Goal: Task Accomplishment & Management: Manage account settings

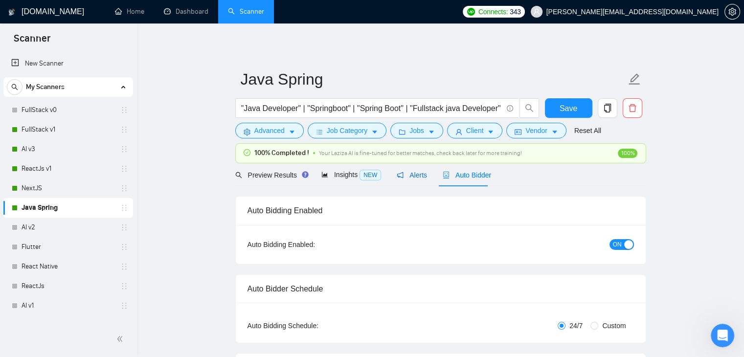
click at [397, 172] on icon "notification" at bounding box center [400, 175] width 7 height 7
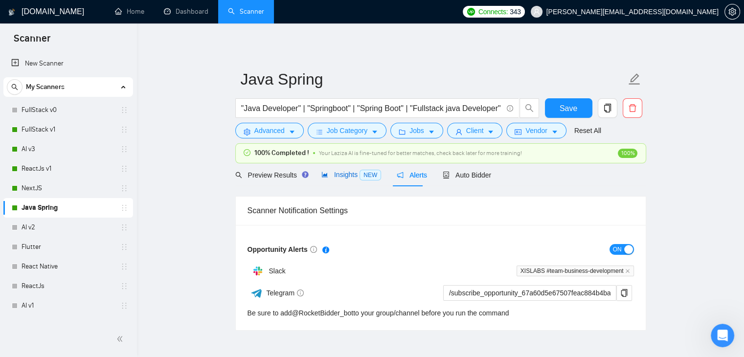
click at [331, 172] on span "Insights NEW" at bounding box center [351, 175] width 60 height 8
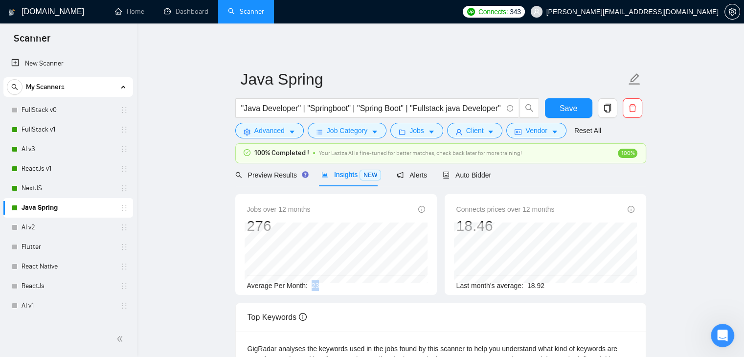
drag, startPoint x: 306, startPoint y: 286, endPoint x: 318, endPoint y: 284, distance: 11.8
click at [318, 284] on div "Average Per Month: 23" at bounding box center [336, 285] width 178 height 11
click at [25, 153] on link "AI v3" at bounding box center [68, 149] width 93 height 20
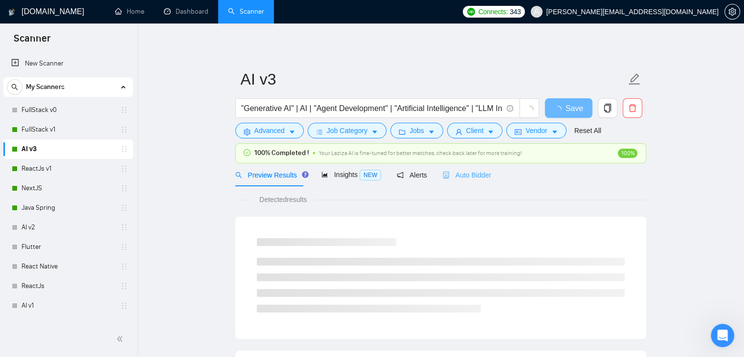
click at [455, 182] on div "Auto Bidder" at bounding box center [467, 174] width 48 height 23
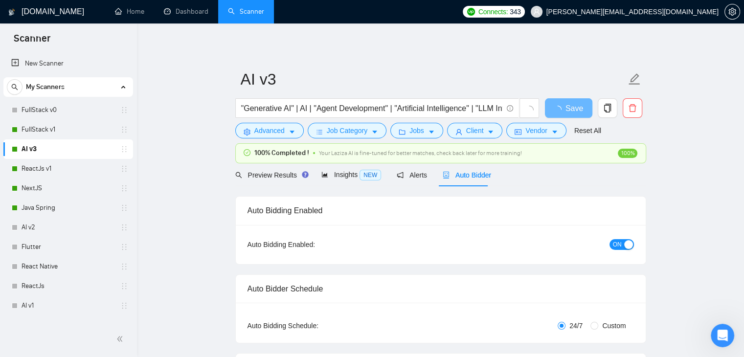
checkbox input "true"
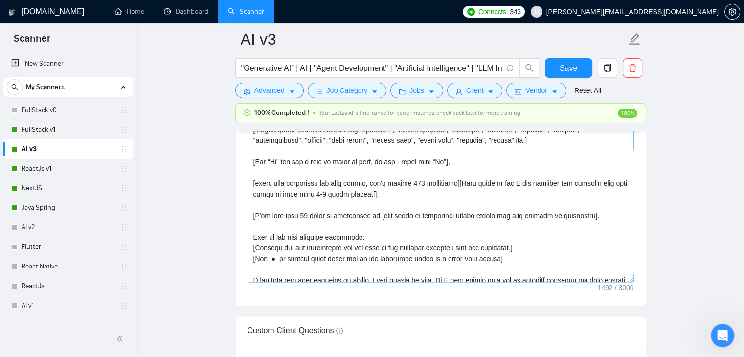
scroll to position [86, 0]
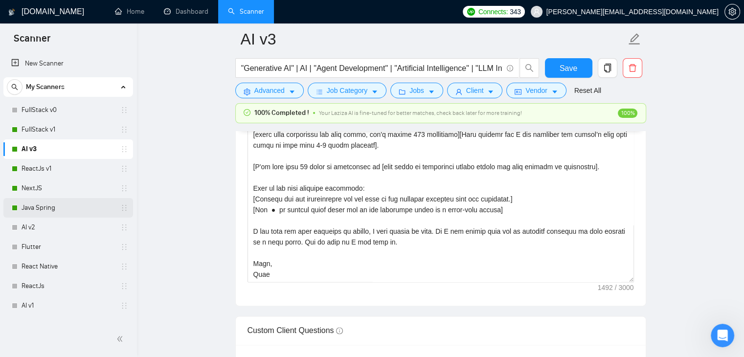
click at [45, 204] on link "Java Spring" at bounding box center [68, 208] width 93 height 20
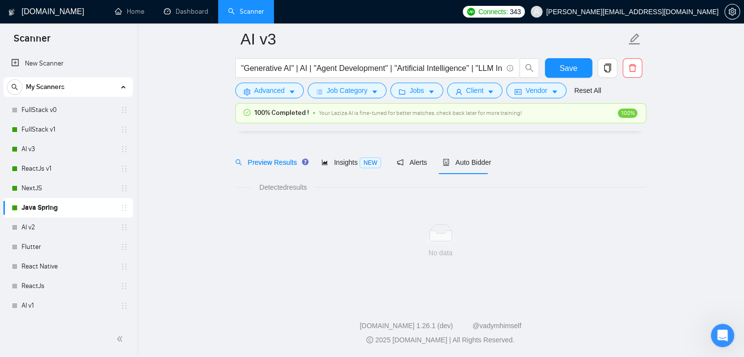
scroll to position [20, 0]
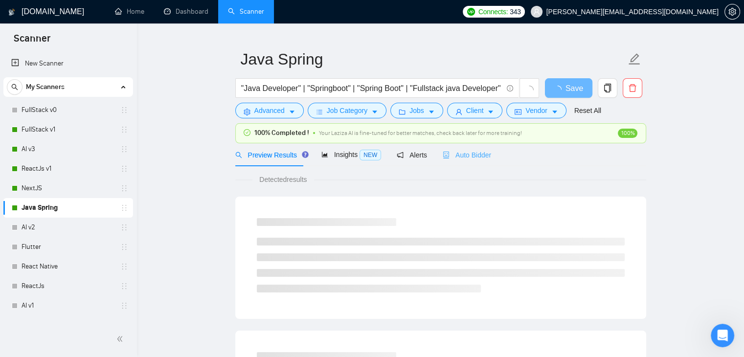
click at [445, 145] on div "Auto Bidder" at bounding box center [467, 154] width 48 height 23
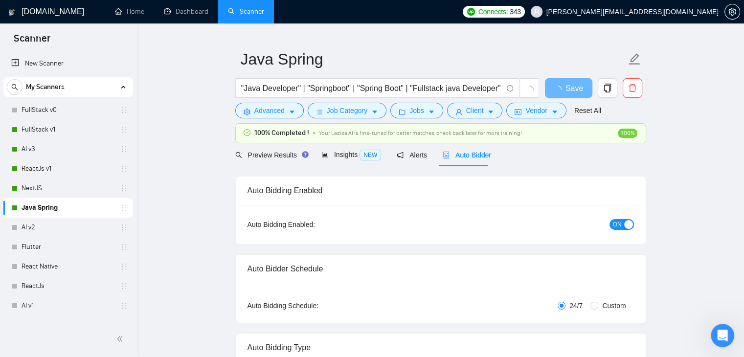
checkbox input "true"
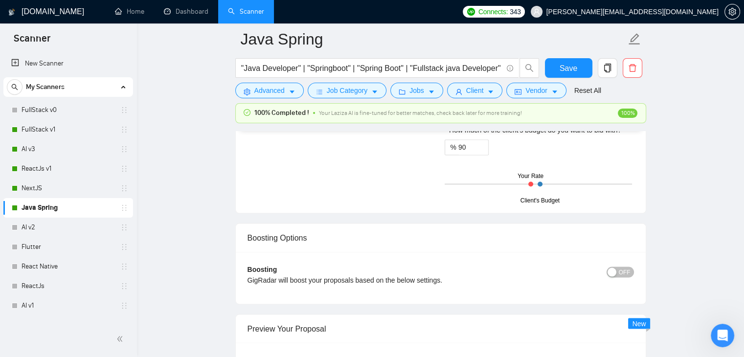
scroll to position [1634, 0]
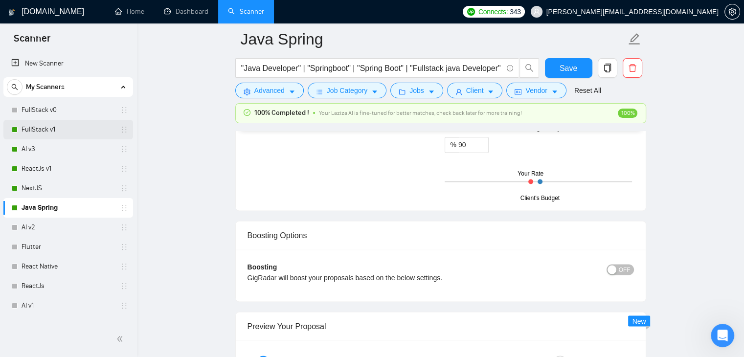
click at [46, 131] on link "FullStack v1" at bounding box center [68, 130] width 93 height 20
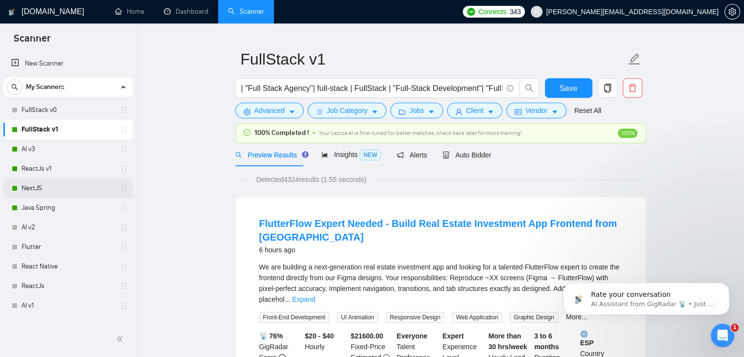
scroll to position [49, 0]
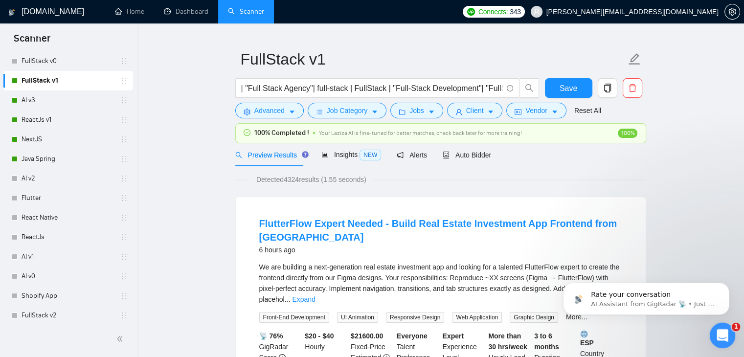
drag, startPoint x: 849, startPoint y: 424, endPoint x: 1417, endPoint y: 660, distance: 615.2
click at [713, 339] on div "Open Intercom Messenger" at bounding box center [721, 334] width 32 height 32
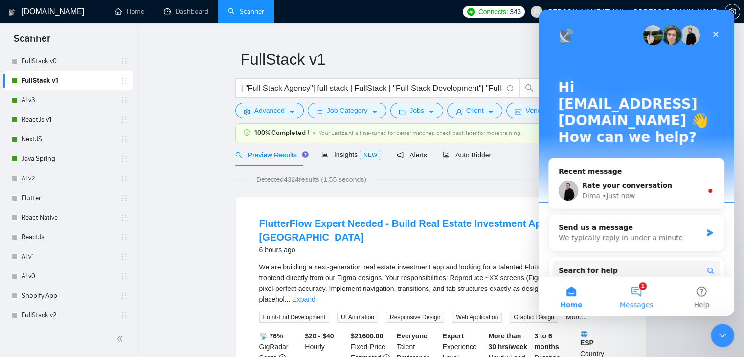
click at [635, 290] on button "1 Messages" at bounding box center [635, 296] width 65 height 39
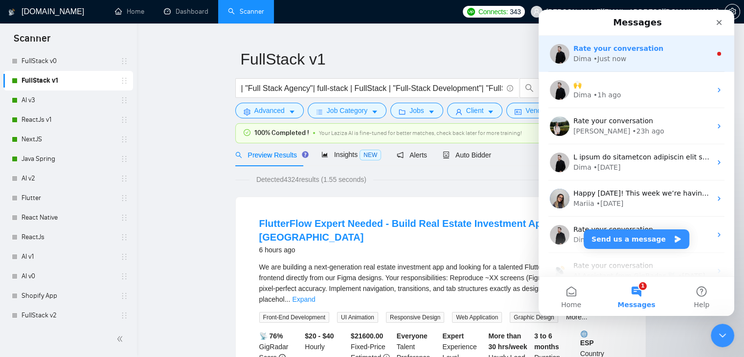
click at [619, 68] on div "Rate your conversation Dima • Just now" at bounding box center [636, 54] width 196 height 36
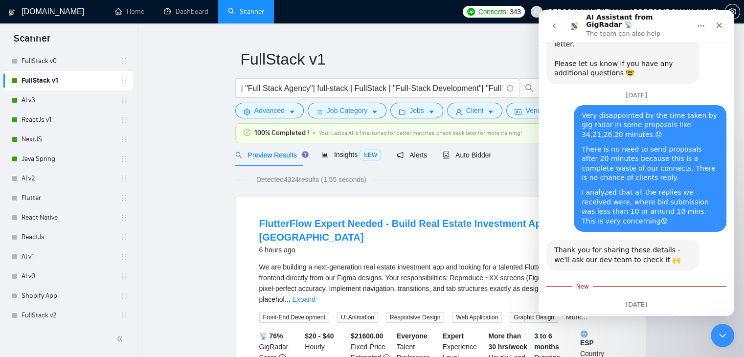
scroll to position [804, 0]
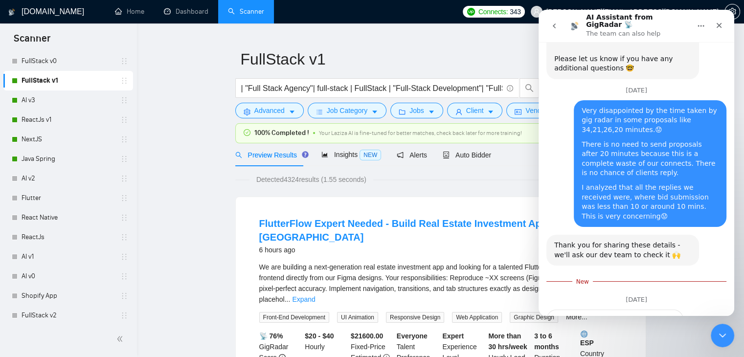
click at [558, 30] on button "go back" at bounding box center [554, 26] width 19 height 19
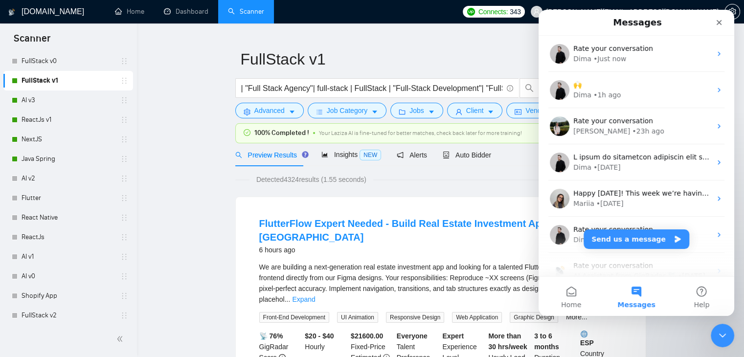
scroll to position [0, 0]
click at [720, 26] on div "Close" at bounding box center [719, 23] width 18 height 18
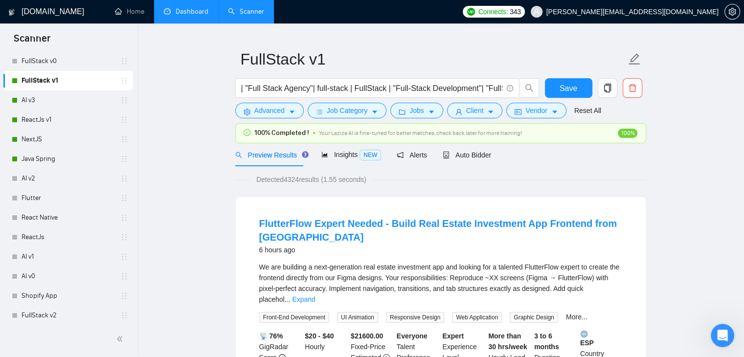
click at [192, 14] on link "Dashboard" at bounding box center [186, 11] width 44 height 8
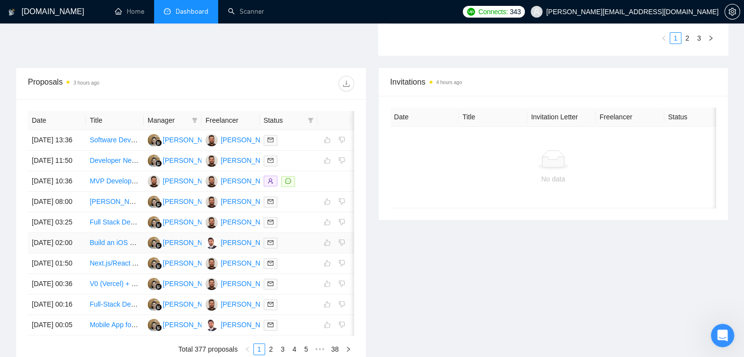
scroll to position [137, 0]
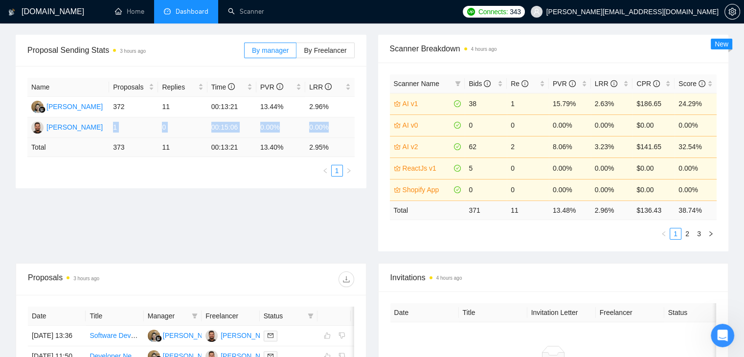
drag, startPoint x: 113, startPoint y: 129, endPoint x: 337, endPoint y: 132, distance: 223.5
click at [337, 132] on tr "Abdul Ahad 1 0 00:15:06 0.00% 0.00%" at bounding box center [190, 127] width 327 height 21
click at [95, 190] on div "Proposal Sending Stats 3 hours ago By manager By Freelancer Name Proposals Repl…" at bounding box center [372, 149] width 724 height 228
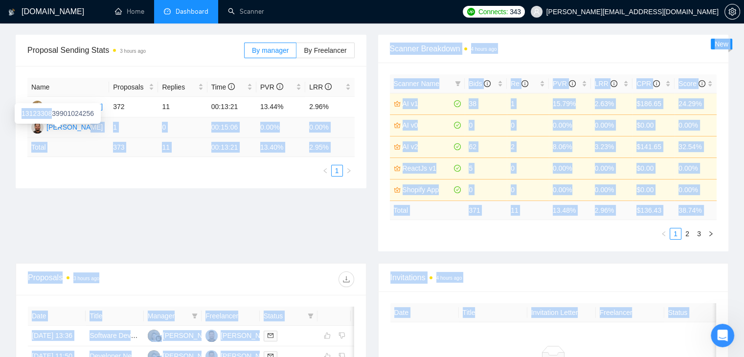
drag, startPoint x: 105, startPoint y: 126, endPoint x: 52, endPoint y: 105, distance: 56.8
click at [52, 105] on body "GigRadar.io Home Dashboard Scanner Connects: 343 ahmad.abbas@xislabs.com Team D…" at bounding box center [372, 41] width 744 height 357
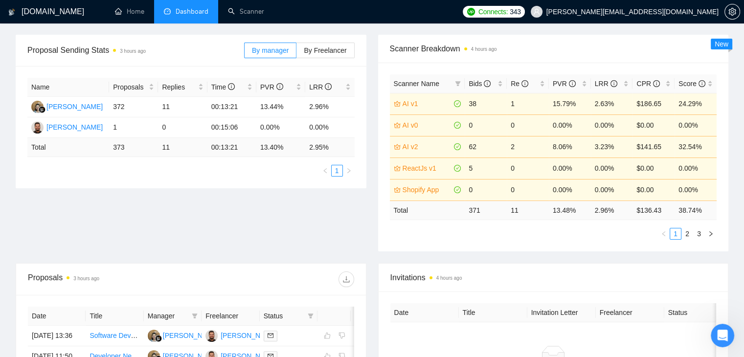
click at [7, 135] on div "GigRadar.io Home Dashboard Scanner Connects: 343 ahmad.abbas@xislabs.com Team D…" at bounding box center [372, 256] width 744 height 787
